Goal: Information Seeking & Learning: Find specific fact

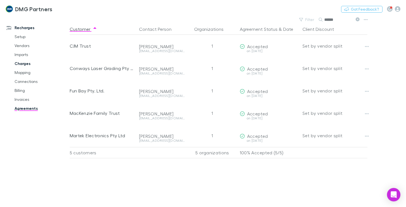
click at [22, 63] on link "Charges" at bounding box center [41, 63] width 64 height 9
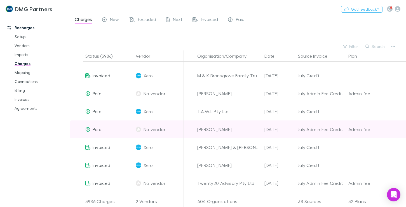
scroll to position [112, 0]
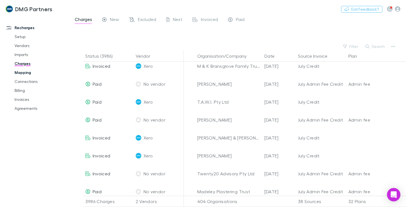
click at [25, 75] on link "Mapping" at bounding box center [41, 72] width 64 height 9
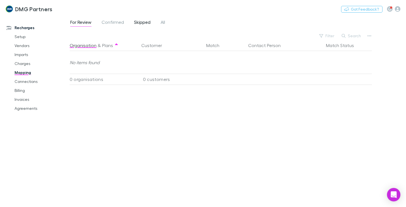
click at [136, 22] on span "Skipped" at bounding box center [142, 22] width 16 height 7
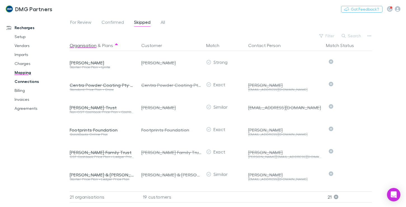
click at [20, 82] on link "Connections" at bounding box center [41, 81] width 64 height 9
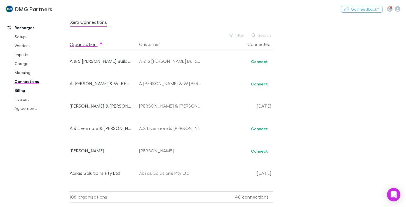
click at [17, 90] on link "Billing" at bounding box center [41, 90] width 64 height 9
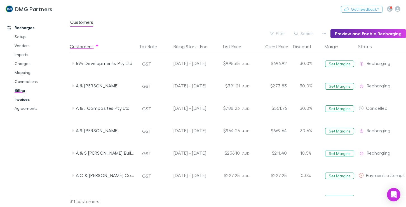
click at [22, 100] on link "Invoices" at bounding box center [41, 99] width 64 height 9
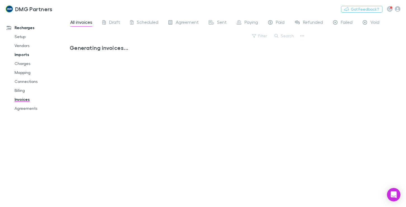
click at [23, 63] on link "Charges" at bounding box center [41, 63] width 64 height 9
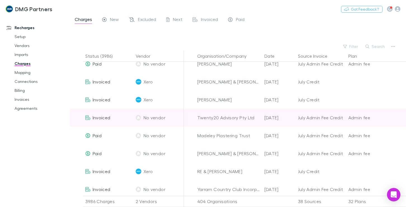
scroll to position [224, 0]
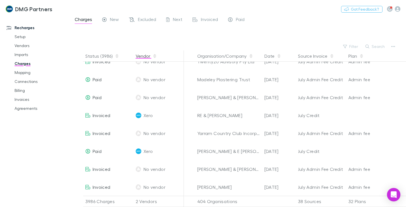
click at [157, 56] on span "button" at bounding box center [154, 56] width 4 height 4
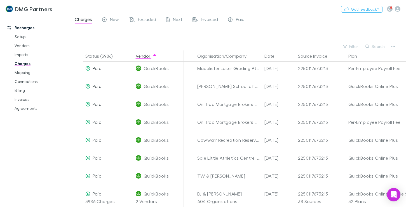
scroll to position [1482, 0]
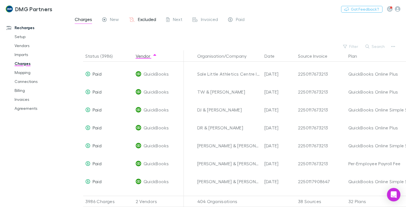
click at [144, 21] on span "Excluded" at bounding box center [147, 19] width 18 height 7
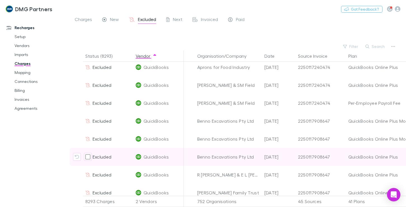
scroll to position [1538, 0]
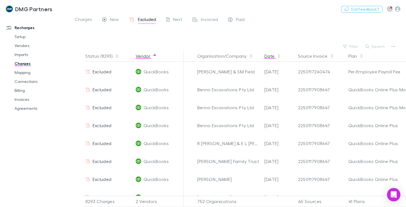
click at [280, 59] on button "Date" at bounding box center [272, 55] width 17 height 11
click at [279, 56] on icon "button" at bounding box center [278, 55] width 3 height 2
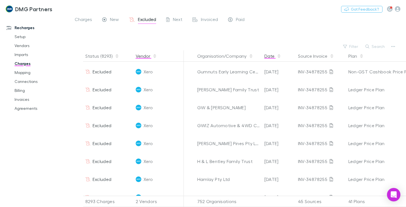
click at [150, 58] on button "Vendor" at bounding box center [146, 55] width 21 height 11
click at [155, 55] on icon "button" at bounding box center [154, 55] width 3 height 2
click at [154, 57] on icon "button" at bounding box center [154, 57] width 3 height 2
click at [154, 57] on icon "button" at bounding box center [154, 56] width 3 height 4
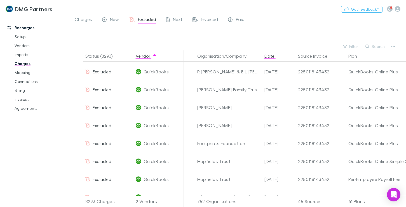
scroll to position [559, 0]
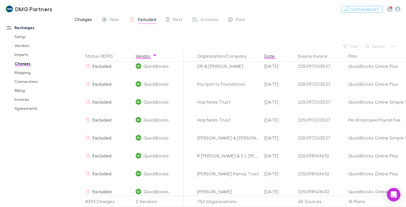
click at [80, 19] on span "Charges" at bounding box center [83, 19] width 17 height 7
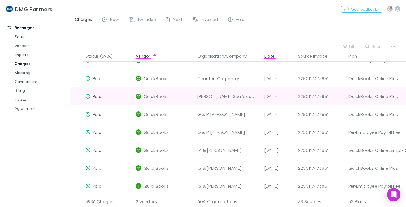
scroll to position [84, 0]
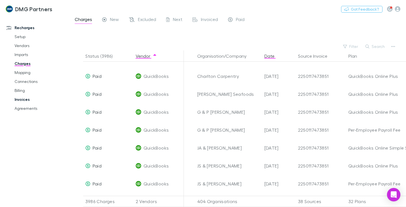
click at [21, 100] on link "Invoices" at bounding box center [41, 99] width 64 height 9
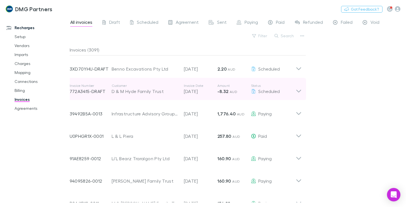
click at [297, 89] on icon at bounding box center [299, 88] width 6 height 11
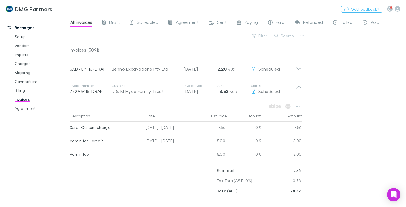
click at [310, 98] on div "All invoices Draft Scheduled Agreement Sent Paying Paid Refunded Failed Void Fi…" at bounding box center [238, 111] width 336 height 191
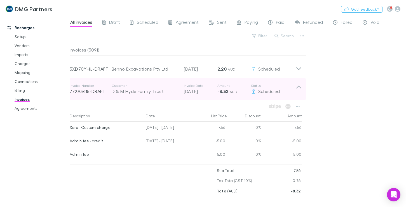
click at [296, 86] on icon at bounding box center [299, 88] width 6 height 11
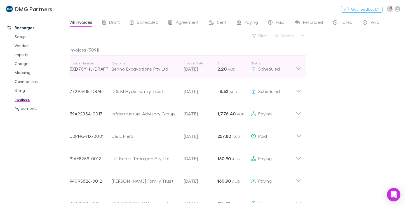
click at [299, 69] on icon at bounding box center [298, 68] width 5 height 3
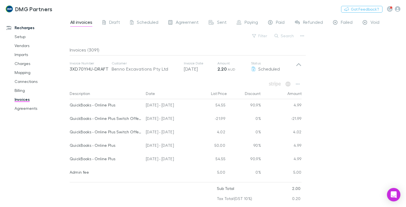
click at [333, 99] on div "All invoices Draft Scheduled Agreement Sent Paying Paid Refunded Failed Void Fi…" at bounding box center [238, 111] width 336 height 191
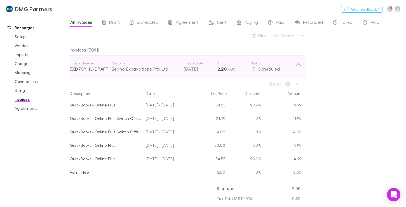
click at [299, 63] on icon at bounding box center [299, 66] width 6 height 11
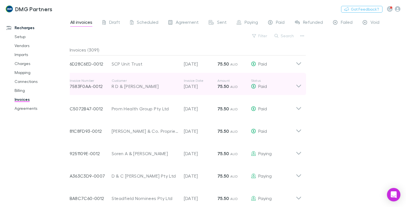
scroll to position [673, 0]
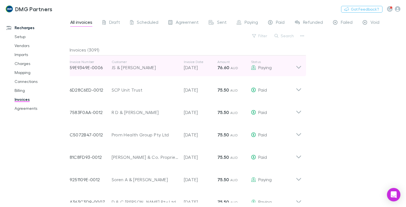
click at [296, 65] on icon at bounding box center [299, 65] width 6 height 11
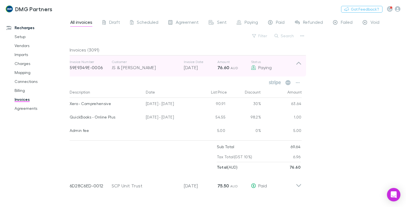
click at [296, 65] on icon at bounding box center [299, 65] width 6 height 11
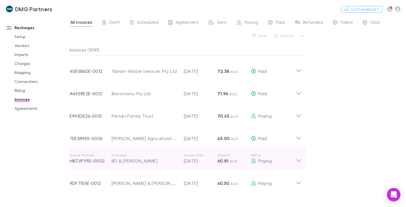
scroll to position [1428, 0]
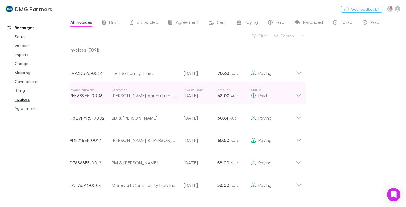
click at [296, 93] on icon at bounding box center [299, 93] width 6 height 11
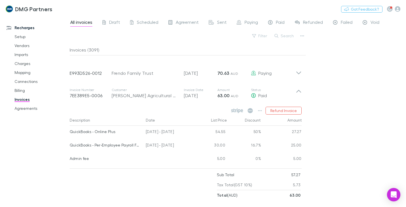
click at [331, 83] on div "All invoices Draft Scheduled Agreement Sent Paying Paid Refunded Failed Void Fi…" at bounding box center [238, 111] width 336 height 191
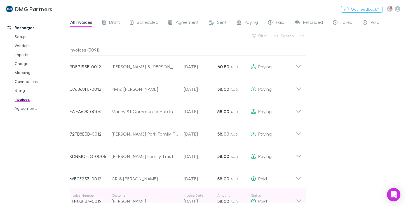
scroll to position [1651, 0]
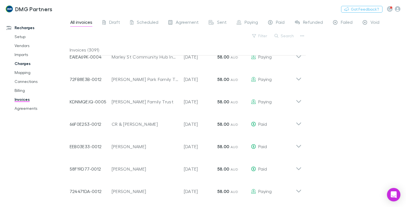
click at [18, 65] on link "Charges" at bounding box center [41, 63] width 64 height 9
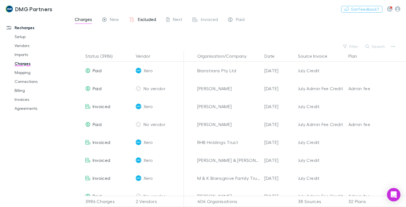
click at [142, 20] on span "Excluded" at bounding box center [147, 19] width 18 height 7
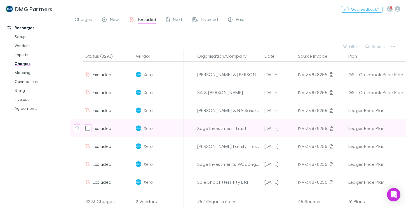
scroll to position [5313, 0]
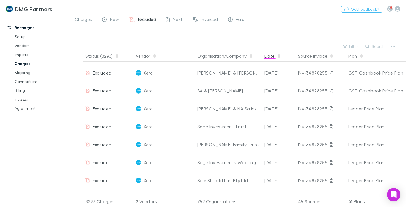
drag, startPoint x: 270, startPoint y: 59, endPoint x: 277, endPoint y: 55, distance: 7.3
click at [271, 58] on button "Date" at bounding box center [272, 55] width 17 height 11
click at [277, 55] on span "button" at bounding box center [279, 56] width 4 height 4
click at [277, 58] on span "button" at bounding box center [279, 56] width 4 height 4
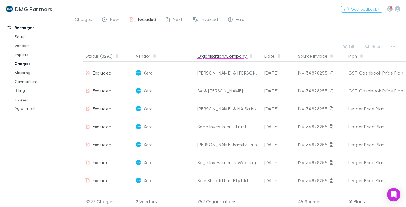
click at [272, 55] on button "Date" at bounding box center [272, 55] width 17 height 11
click at [277, 52] on button "Date" at bounding box center [272, 55] width 17 height 11
click at [273, 56] on button "Date" at bounding box center [272, 55] width 17 height 11
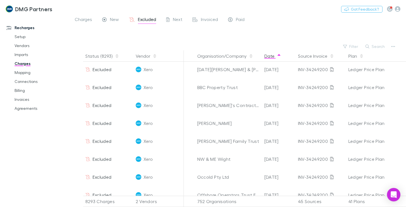
click at [277, 55] on icon "button" at bounding box center [278, 55] width 3 height 2
click at [271, 56] on button "Date" at bounding box center [272, 55] width 17 height 11
click at [22, 107] on link "Agreements" at bounding box center [41, 108] width 64 height 9
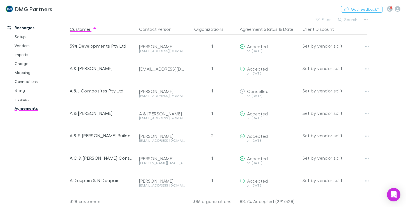
click at [349, 20] on button "Search" at bounding box center [347, 19] width 25 height 7
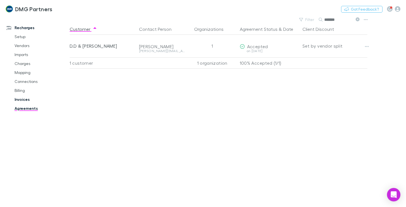
type input "*******"
drag, startPoint x: 18, startPoint y: 98, endPoint x: 298, endPoint y: 4, distance: 295.6
click at [18, 97] on link "Invoices" at bounding box center [41, 99] width 64 height 9
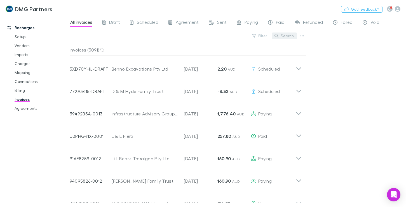
click at [288, 33] on button "Search" at bounding box center [284, 35] width 25 height 7
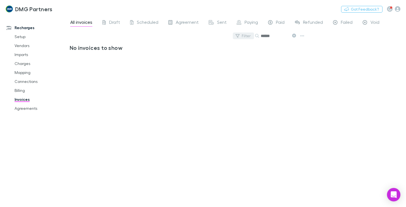
drag, startPoint x: 277, startPoint y: 36, endPoint x: 241, endPoint y: 37, distance: 36.4
click at [241, 37] on div "Filter Search ******" at bounding box center [188, 38] width 236 height 12
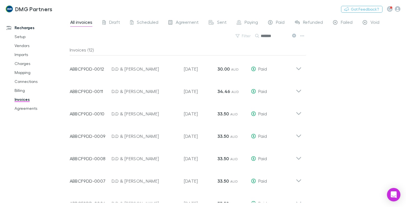
type input "*******"
click at [326, 96] on div "All invoices Draft Scheduled Agreement Sent Paying Paid Refunded Failed Void Fi…" at bounding box center [238, 111] width 336 height 191
click at [271, 38] on input "*******" at bounding box center [275, 36] width 28 height 8
drag, startPoint x: 273, startPoint y: 36, endPoint x: 249, endPoint y: 32, distance: 24.9
click at [249, 32] on div "Filter Search *******" at bounding box center [188, 38] width 236 height 12
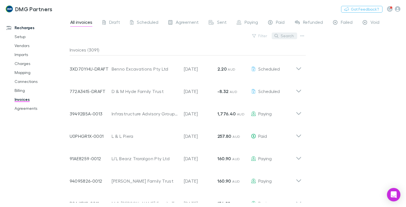
click at [285, 37] on button "Search" at bounding box center [284, 35] width 25 height 7
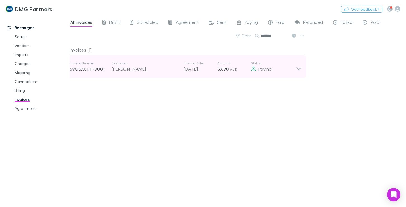
type input "*******"
click at [298, 67] on icon at bounding box center [299, 66] width 6 height 11
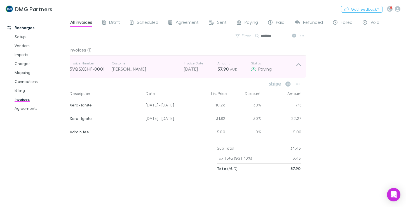
click at [299, 63] on icon at bounding box center [299, 66] width 6 height 11
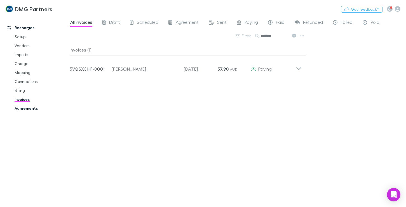
click at [22, 107] on link "Agreements" at bounding box center [41, 108] width 64 height 9
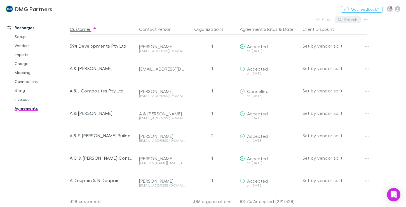
click at [352, 19] on button "Search" at bounding box center [347, 19] width 25 height 7
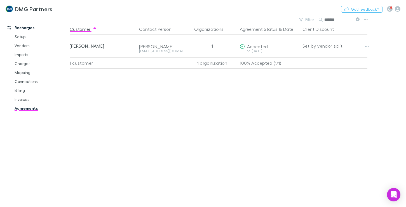
type input "*******"
click at [23, 106] on link "Agreements" at bounding box center [41, 108] width 64 height 9
click at [23, 108] on link "Agreements" at bounding box center [41, 108] width 64 height 9
drag, startPoint x: 349, startPoint y: 19, endPoint x: 310, endPoint y: 11, distance: 39.7
click at [310, 11] on div "DMG Partners Nothing Got Feedback? Recharges Setup Vendors Imports Charges Mapp…" at bounding box center [203, 103] width 406 height 207
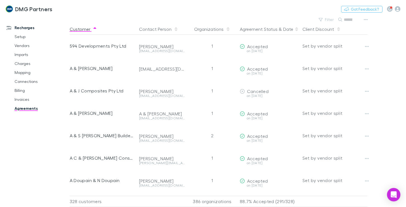
click at [277, 29] on div "Agreement Status & Date" at bounding box center [269, 28] width 58 height 11
click at [265, 30] on button "Agreement Status" at bounding box center [259, 28] width 38 height 11
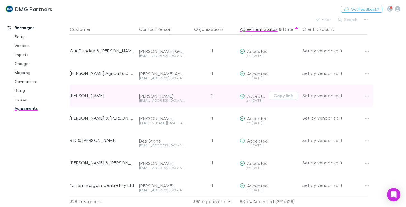
scroll to position [7182, 0]
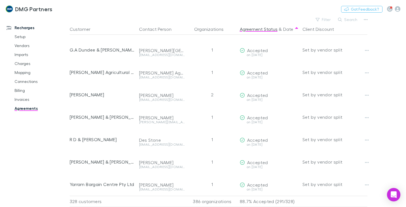
click at [348, 18] on button "Search" at bounding box center [347, 19] width 25 height 7
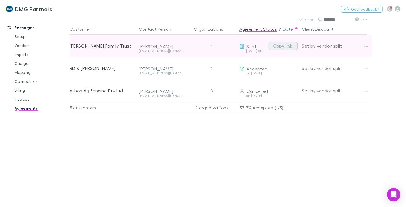
click at [279, 44] on button "Copy link" at bounding box center [283, 46] width 29 height 8
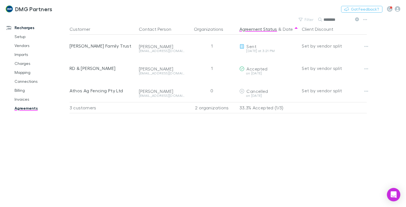
click at [25, 108] on link "Agreements" at bounding box center [41, 108] width 64 height 9
drag, startPoint x: 342, startPoint y: 18, endPoint x: 323, endPoint y: 20, distance: 19.1
click at [323, 20] on div "********" at bounding box center [340, 19] width 42 height 7
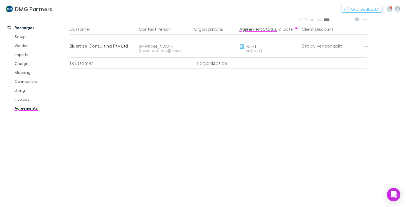
type input "****"
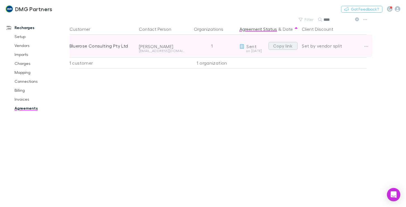
click at [276, 46] on button "Copy link" at bounding box center [283, 46] width 29 height 8
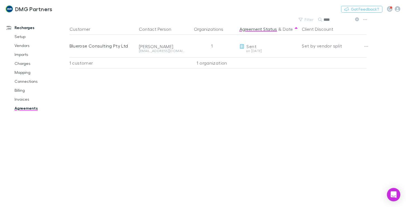
drag, startPoint x: 339, startPoint y: 18, endPoint x: 324, endPoint y: 20, distance: 15.0
click at [324, 20] on input "****" at bounding box center [338, 20] width 28 height 8
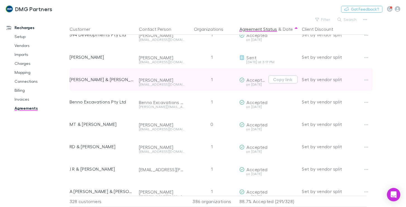
scroll to position [4698, 0]
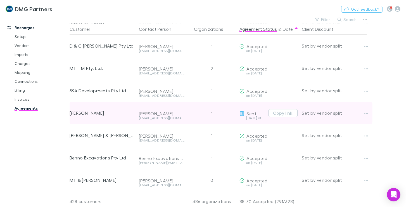
click at [254, 117] on div "last Wednesday at 3:17 PM" at bounding box center [253, 117] width 27 height 3
click at [281, 111] on button "Copy link" at bounding box center [283, 113] width 29 height 8
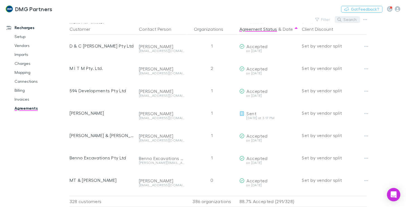
click at [350, 20] on button "Search" at bounding box center [347, 19] width 25 height 7
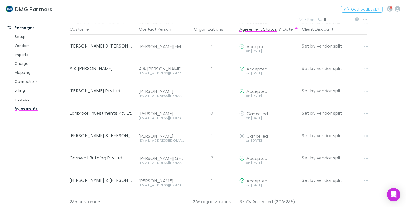
scroll to position [246, 0]
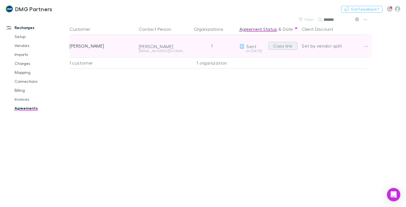
type input "*******"
click at [284, 43] on button "Copy link" at bounding box center [283, 46] width 29 height 8
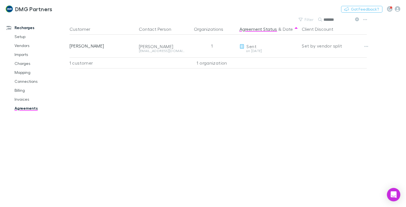
drag, startPoint x: 338, startPoint y: 18, endPoint x: 319, endPoint y: 20, distance: 19.1
click at [319, 20] on div "*******" at bounding box center [340, 19] width 42 height 7
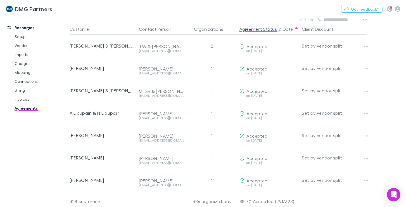
click at [328, 17] on input "text" at bounding box center [338, 20] width 28 height 8
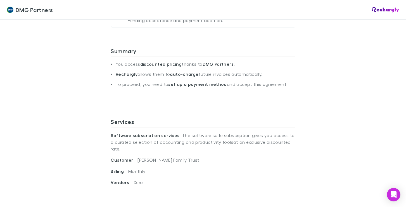
scroll to position [56, 0]
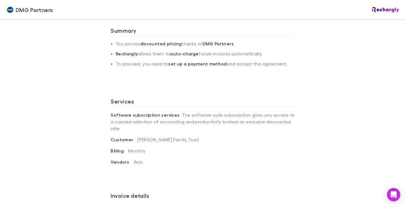
scroll to position [112, 0]
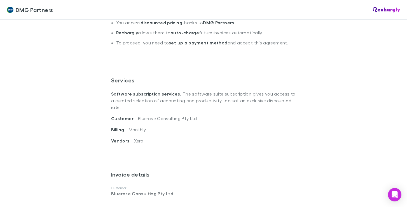
scroll to position [168, 0]
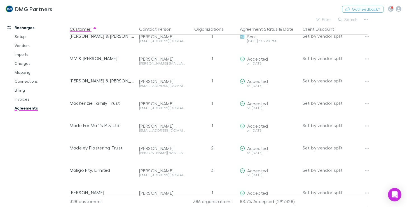
scroll to position [4525, 0]
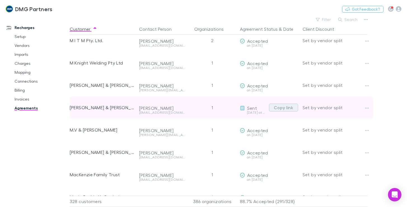
click at [290, 108] on button "Copy link" at bounding box center [283, 108] width 29 height 8
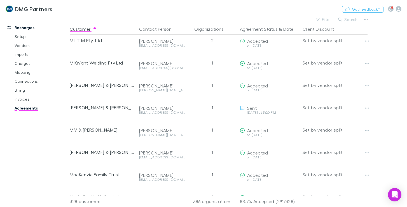
drag, startPoint x: 352, startPoint y: 20, endPoint x: 351, endPoint y: 16, distance: 4.0
click at [352, 20] on button "Search" at bounding box center [347, 19] width 25 height 7
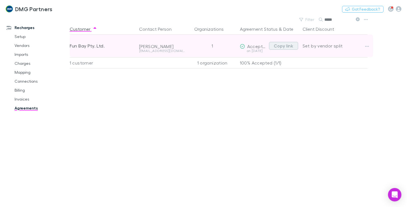
type input "*****"
click at [285, 46] on button "Copy link" at bounding box center [283, 46] width 29 height 8
click at [286, 46] on button "Copy link" at bounding box center [283, 46] width 29 height 8
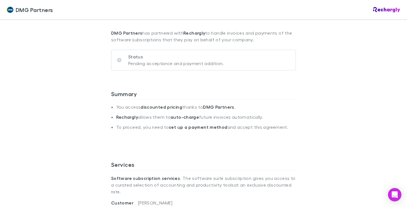
scroll to position [84, 0]
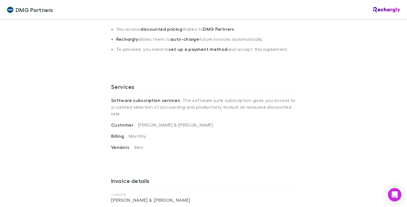
scroll to position [84, 0]
